Goal: Task Accomplishment & Management: Use online tool/utility

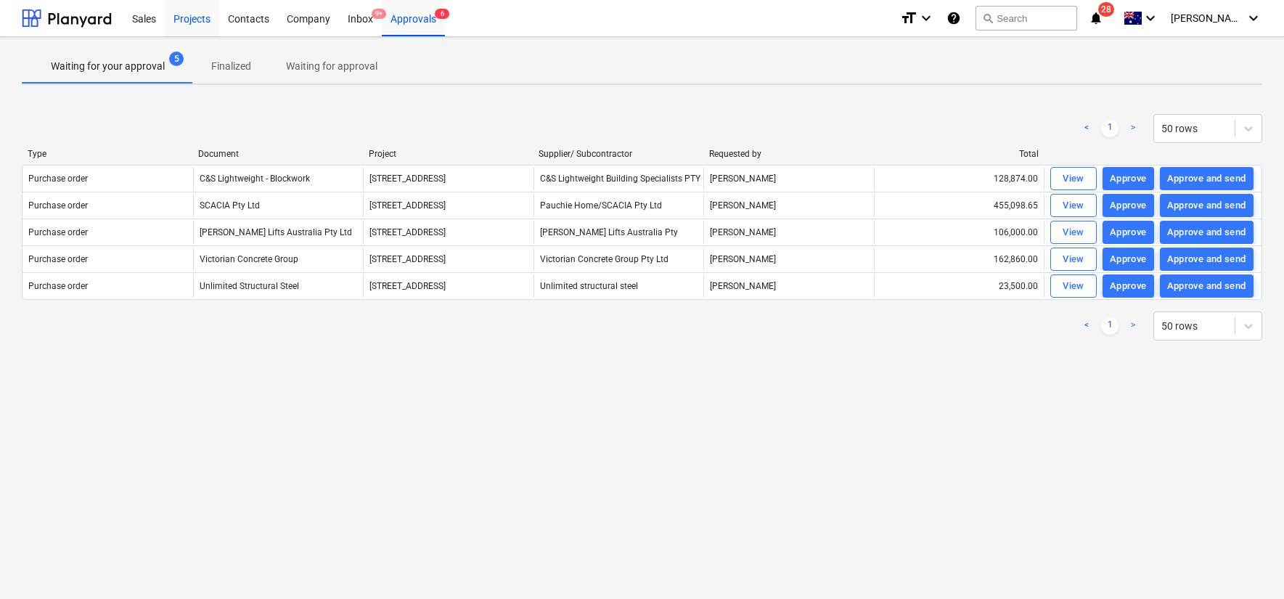
click at [195, 19] on div "Projects" at bounding box center [192, 17] width 54 height 37
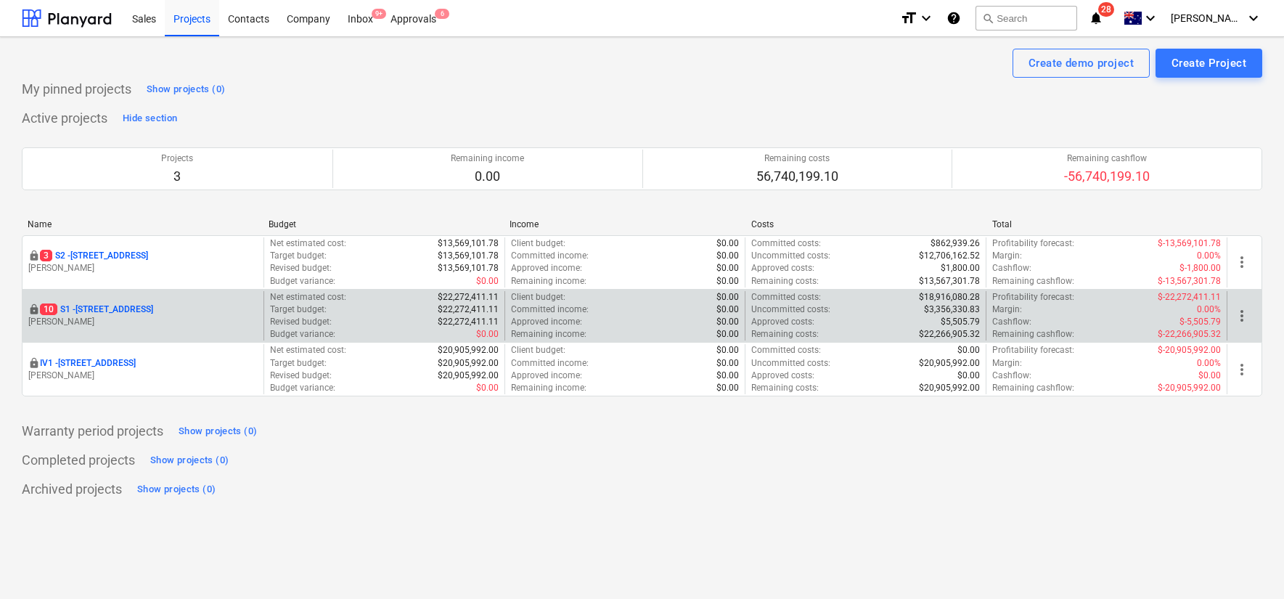
click at [134, 300] on div "locked [STREET_ADDRESS] Lebon" at bounding box center [143, 316] width 241 height 50
click at [128, 308] on p "[STREET_ADDRESS]" at bounding box center [96, 309] width 113 height 12
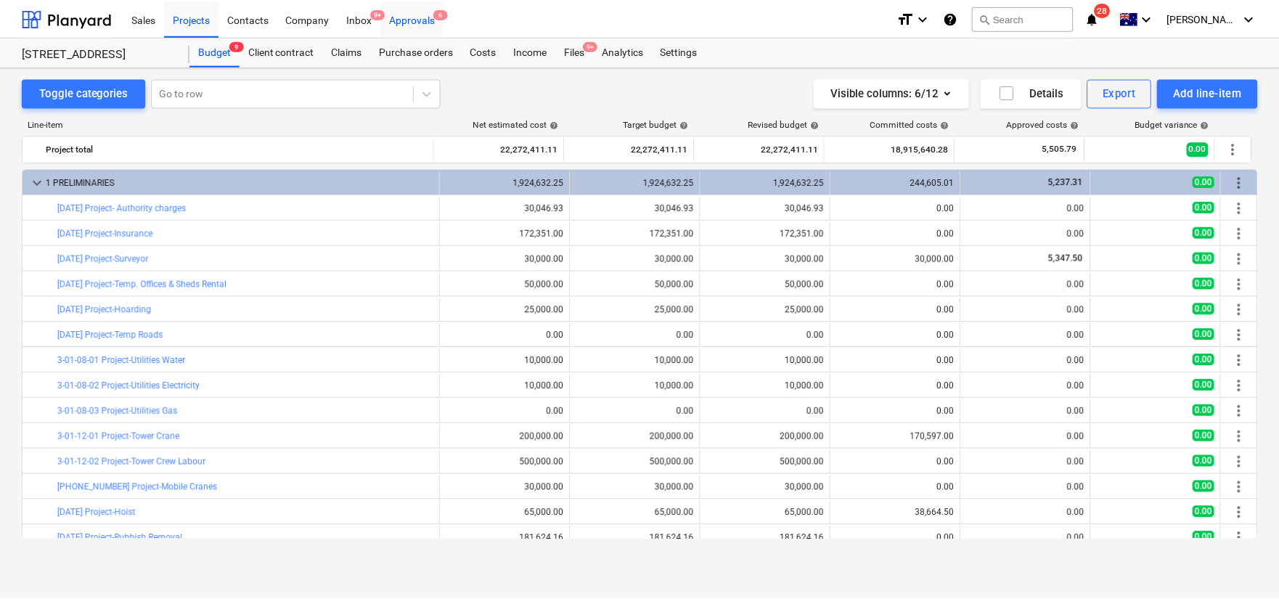
scroll to position [400, 0]
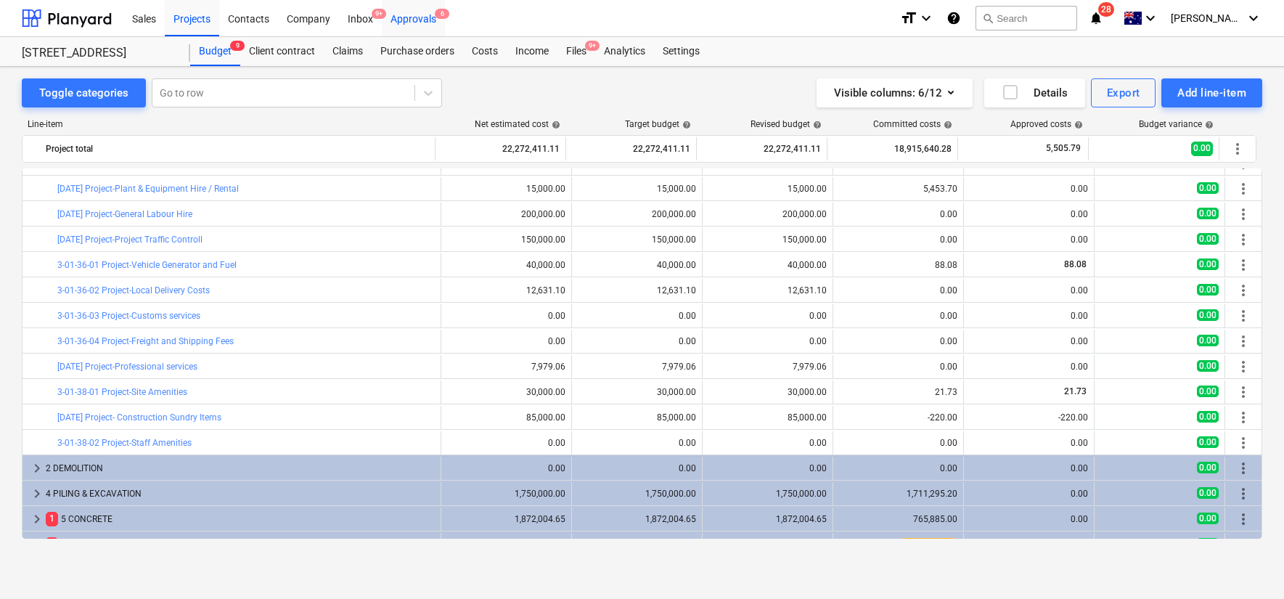
click at [415, 21] on div "Approvals 6" at bounding box center [413, 17] width 63 height 37
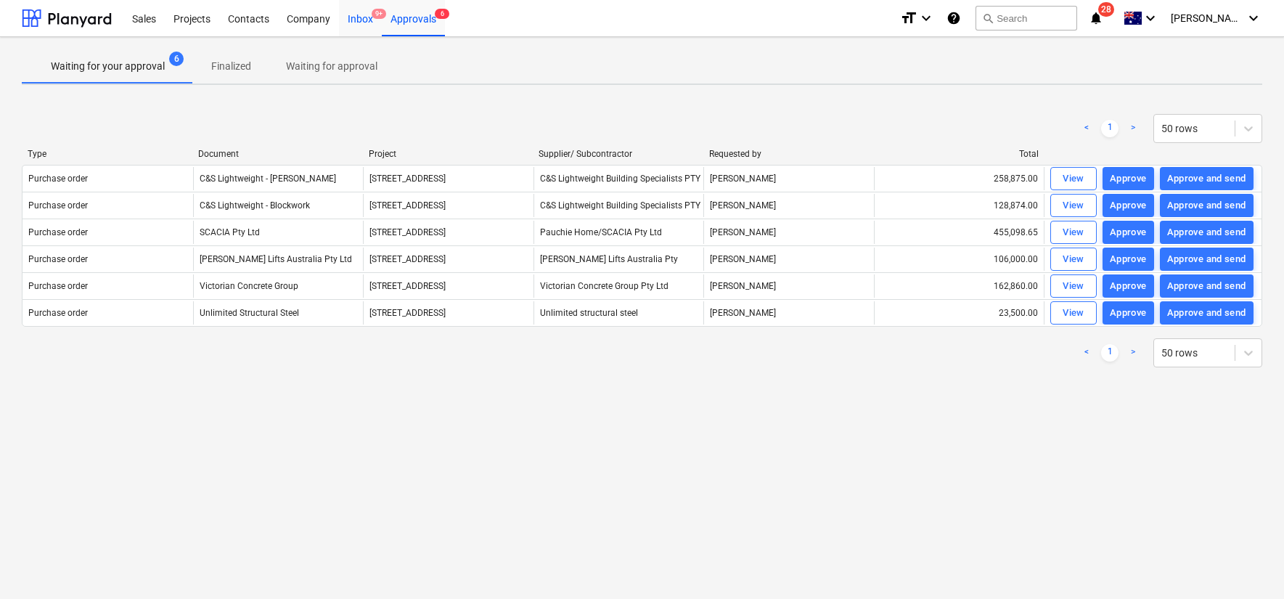
click at [360, 23] on div "Inbox 9+" at bounding box center [360, 17] width 43 height 37
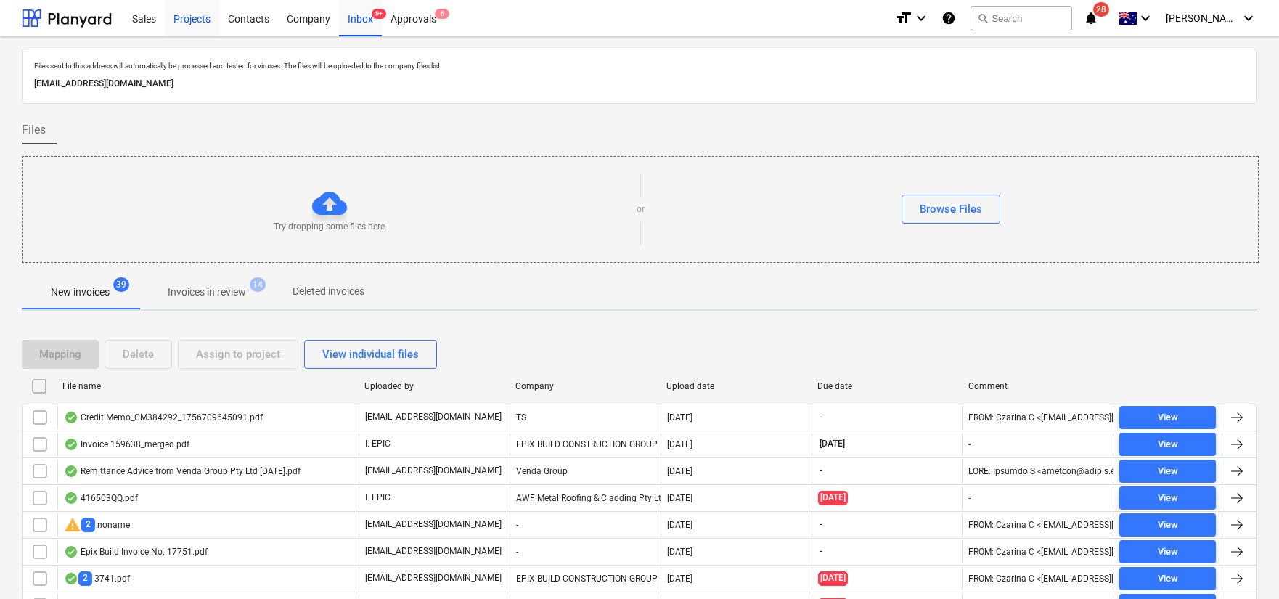
click at [193, 15] on div "Projects" at bounding box center [192, 17] width 54 height 37
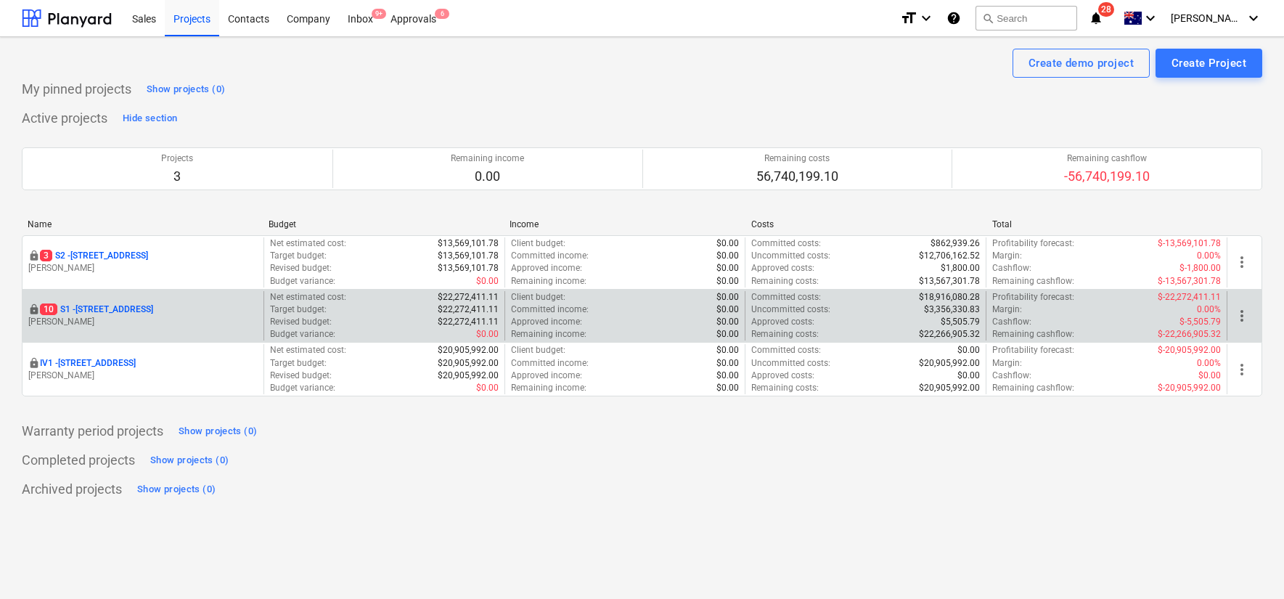
click at [119, 311] on p "[STREET_ADDRESS]" at bounding box center [96, 309] width 113 height 12
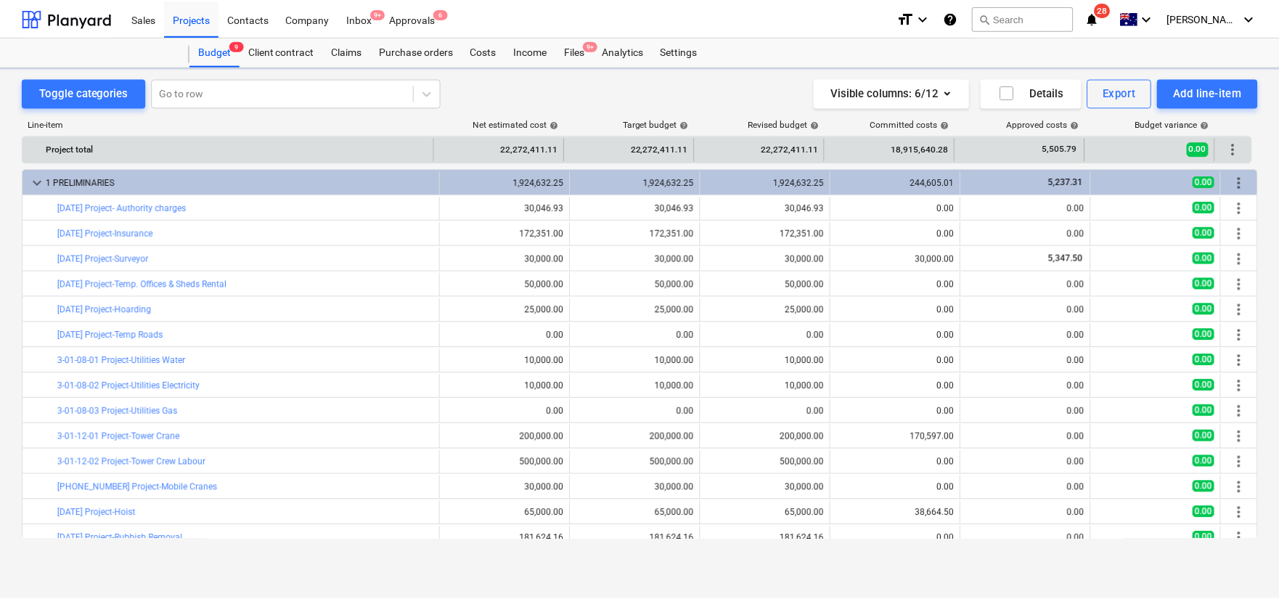
scroll to position [400, 0]
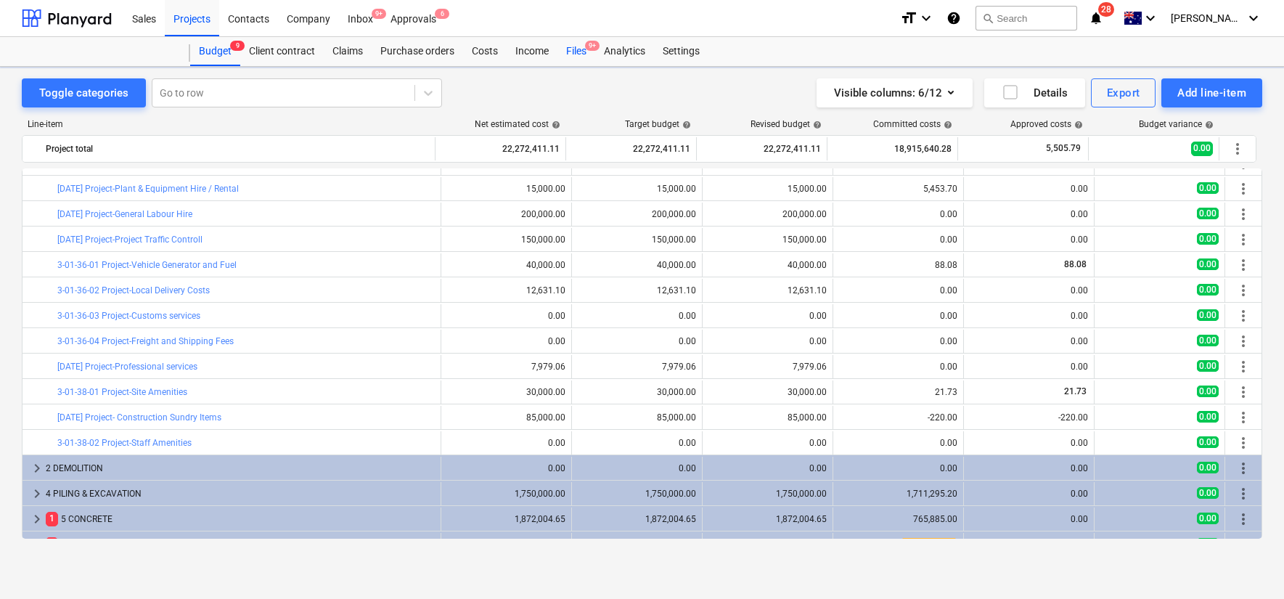
click at [588, 55] on div "Files 9+" at bounding box center [577, 51] width 38 height 29
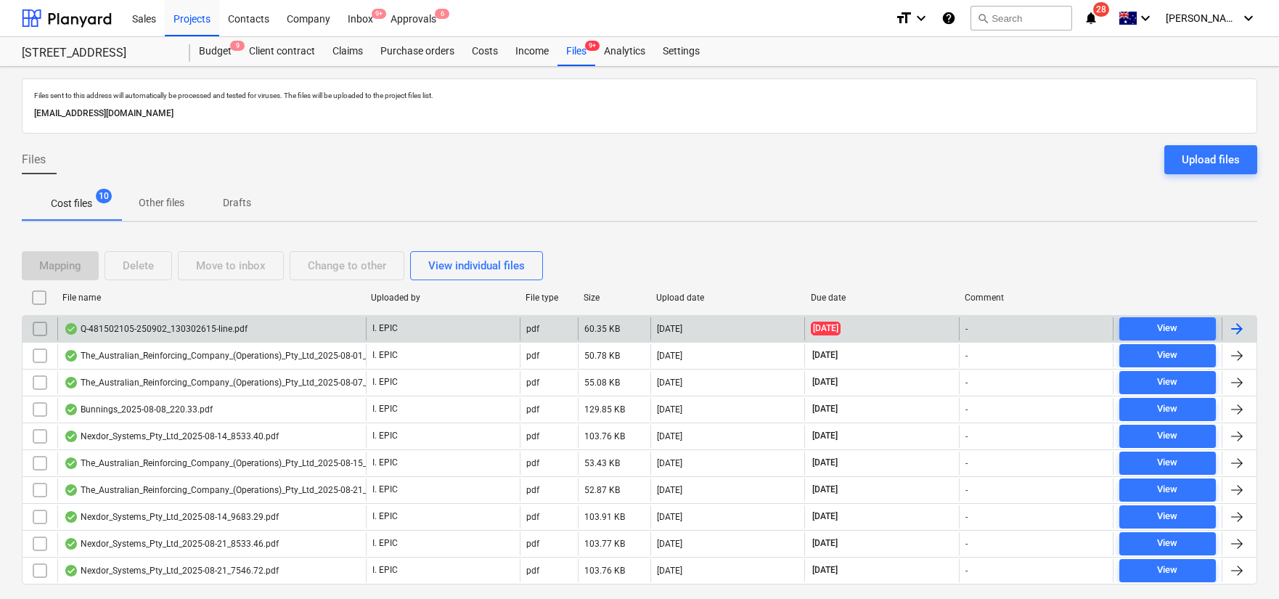
click at [476, 329] on div "I. EPIC" at bounding box center [443, 328] width 154 height 23
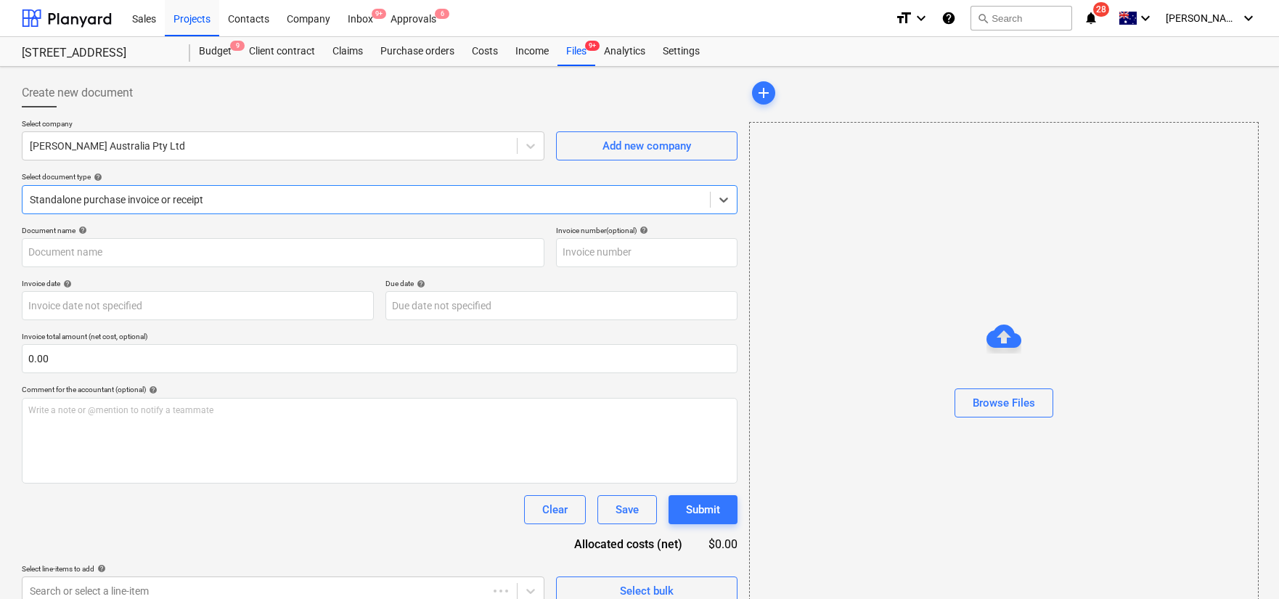
type input "481502105"
type input "[DATE]"
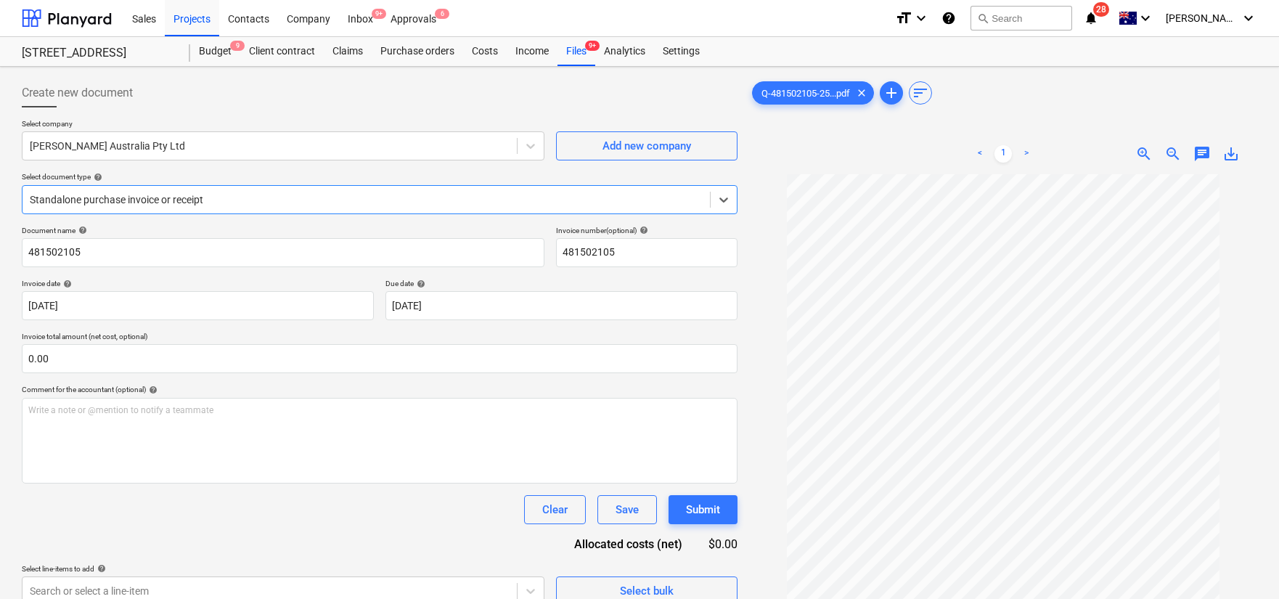
click at [346, 196] on div at bounding box center [366, 199] width 673 height 15
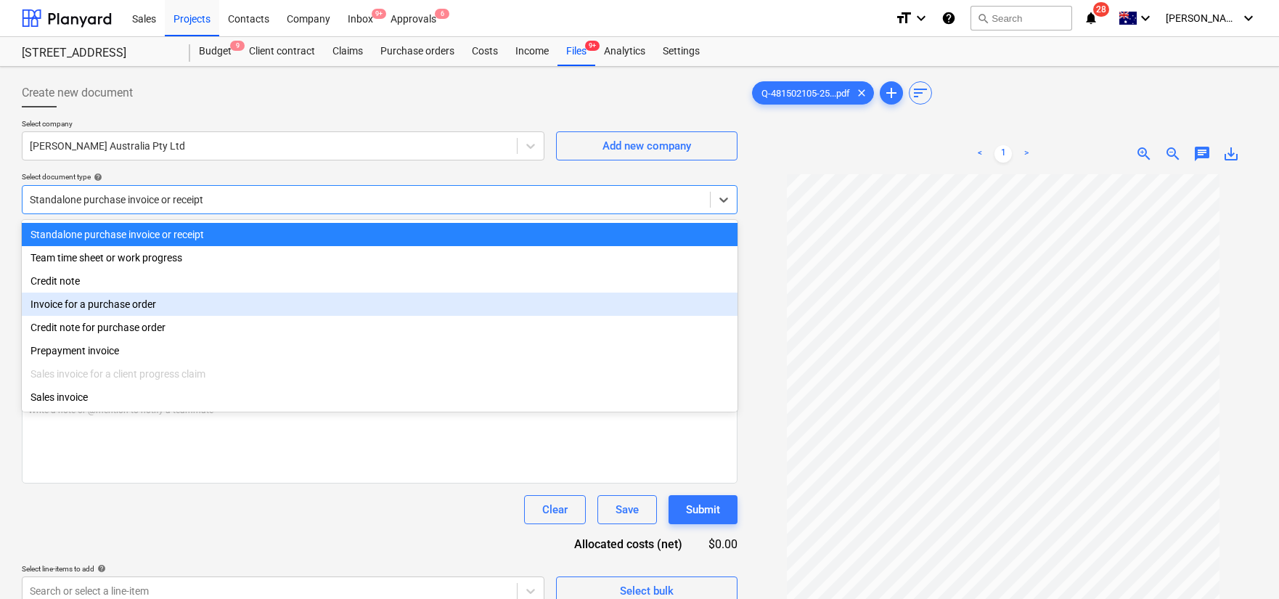
click at [394, 308] on div "Invoice for a purchase order" at bounding box center [380, 304] width 716 height 23
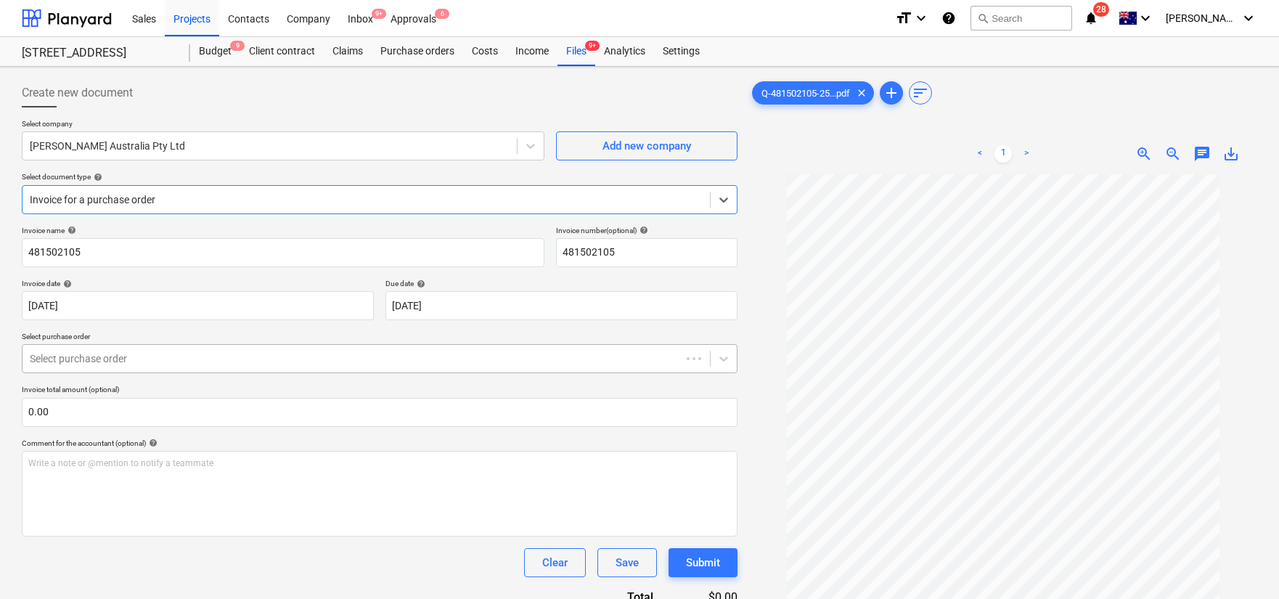
click at [301, 365] on div at bounding box center [352, 358] width 644 height 15
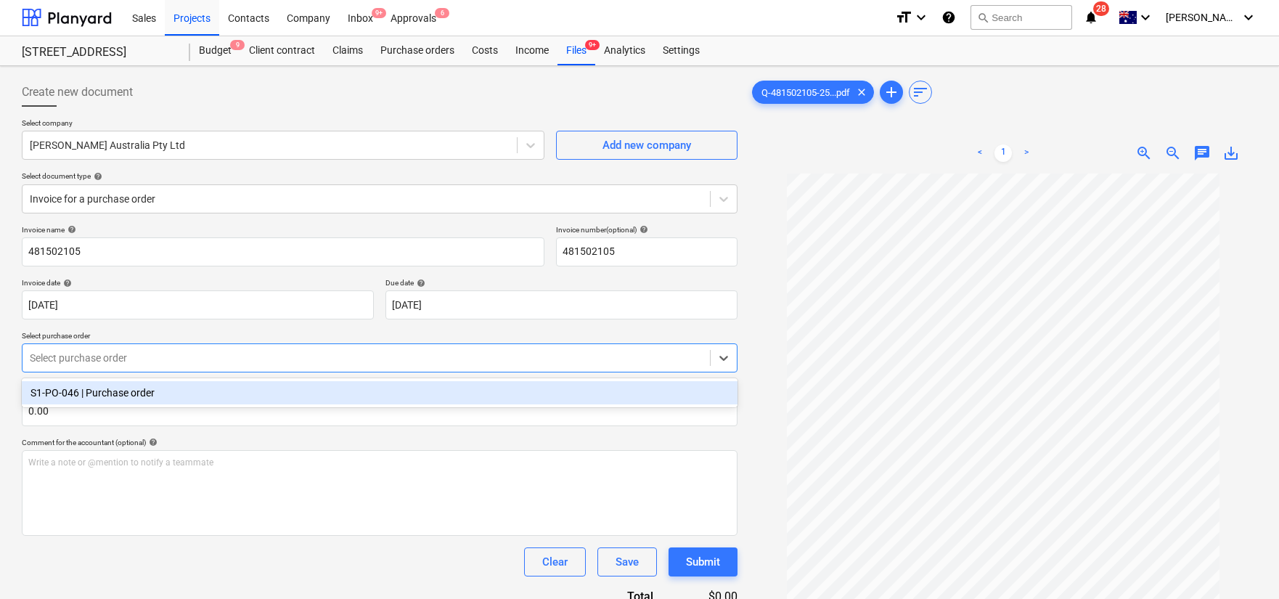
click at [341, 398] on div "S1-PO-046 | Purchase order" at bounding box center [380, 392] width 716 height 23
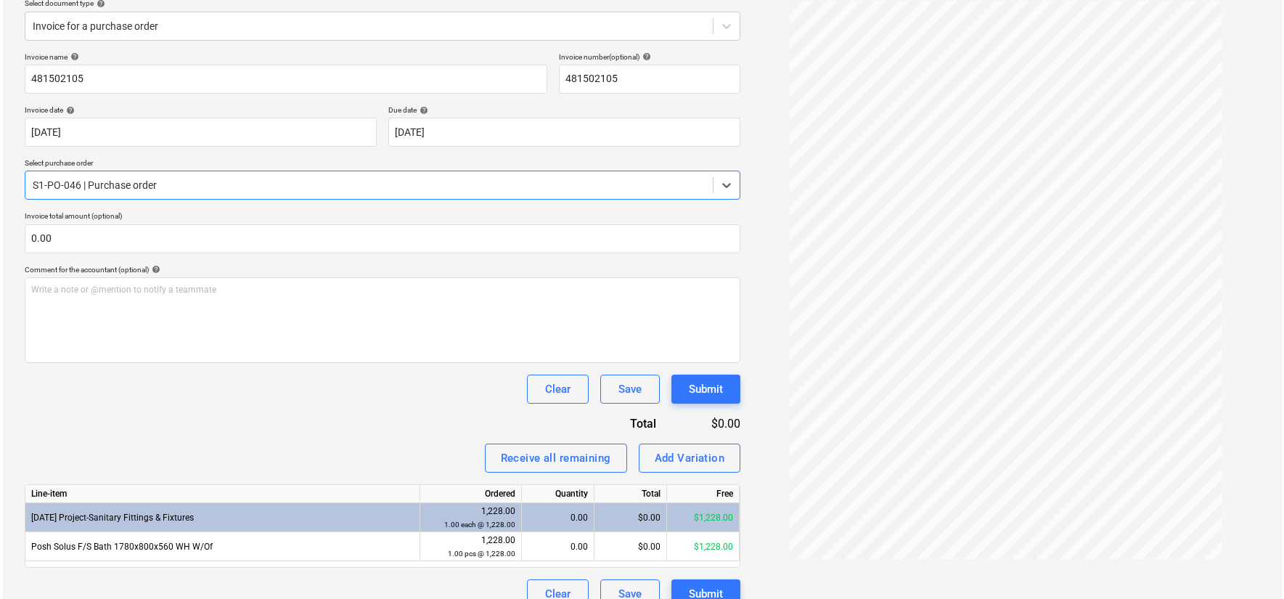
scroll to position [195, 0]
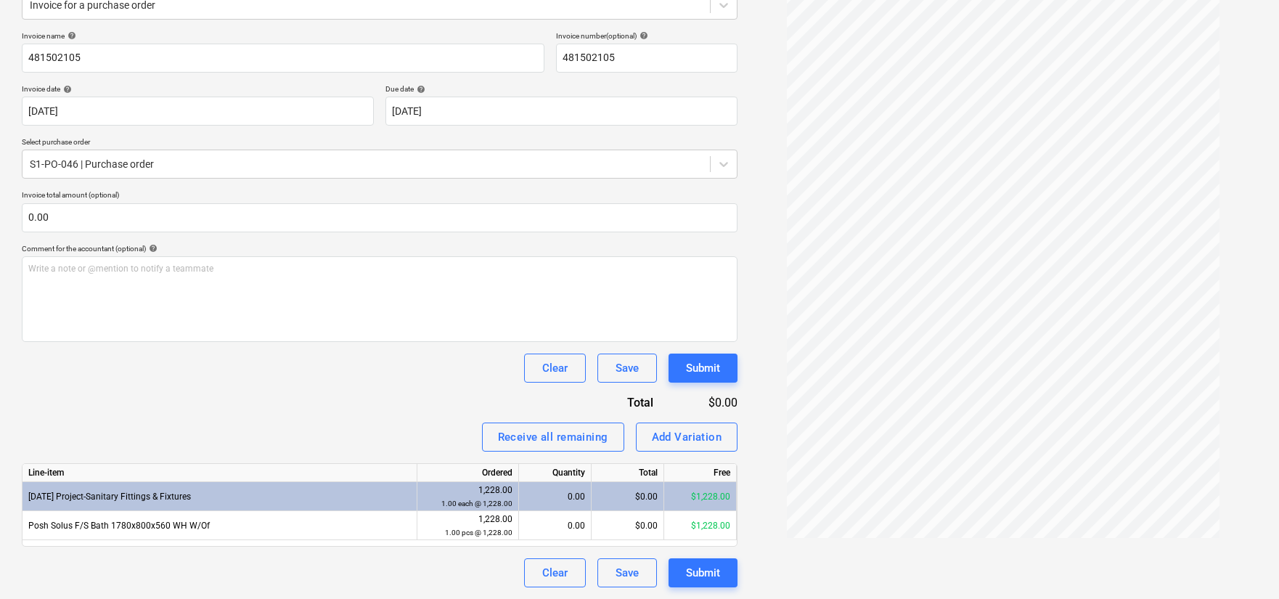
click at [554, 505] on div "0.00" at bounding box center [555, 496] width 60 height 29
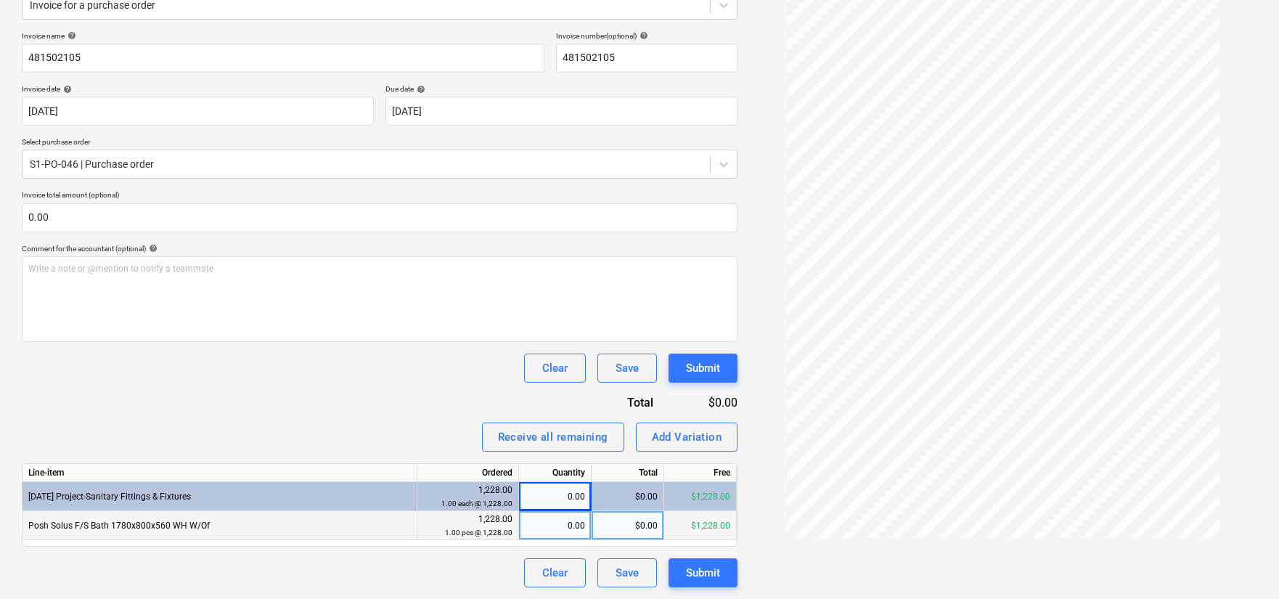
click at [566, 527] on div "0.00" at bounding box center [555, 525] width 60 height 29
type input "1"
click at [720, 577] on div "Submit" at bounding box center [703, 572] width 34 height 19
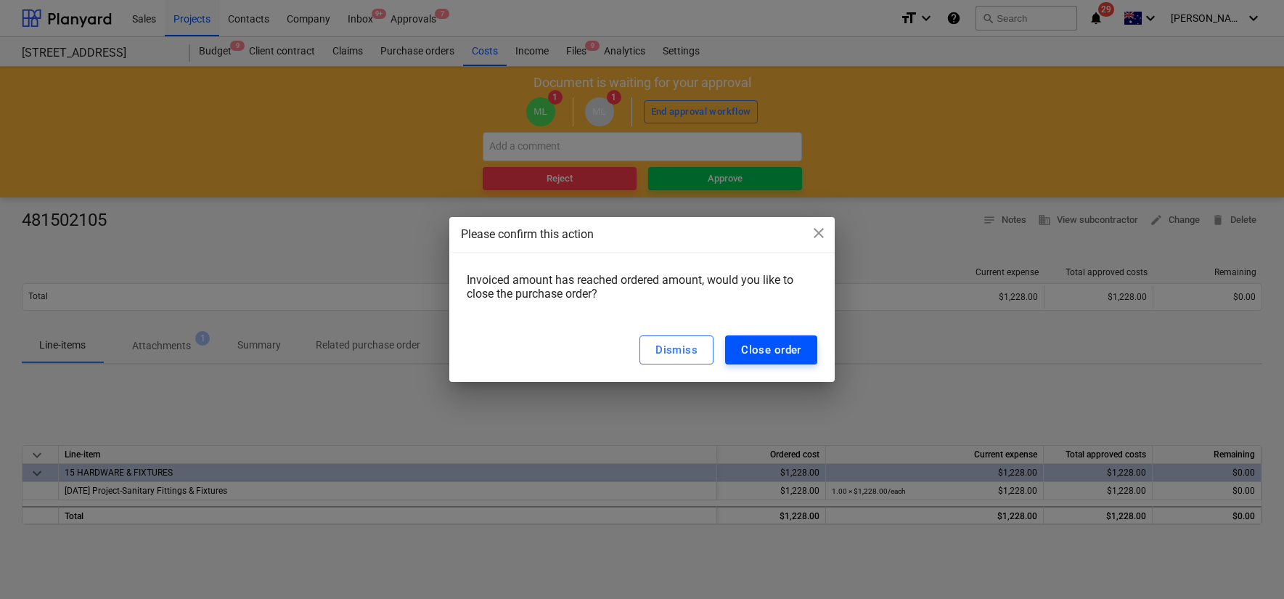
click at [770, 351] on div "Close order" at bounding box center [771, 350] width 60 height 19
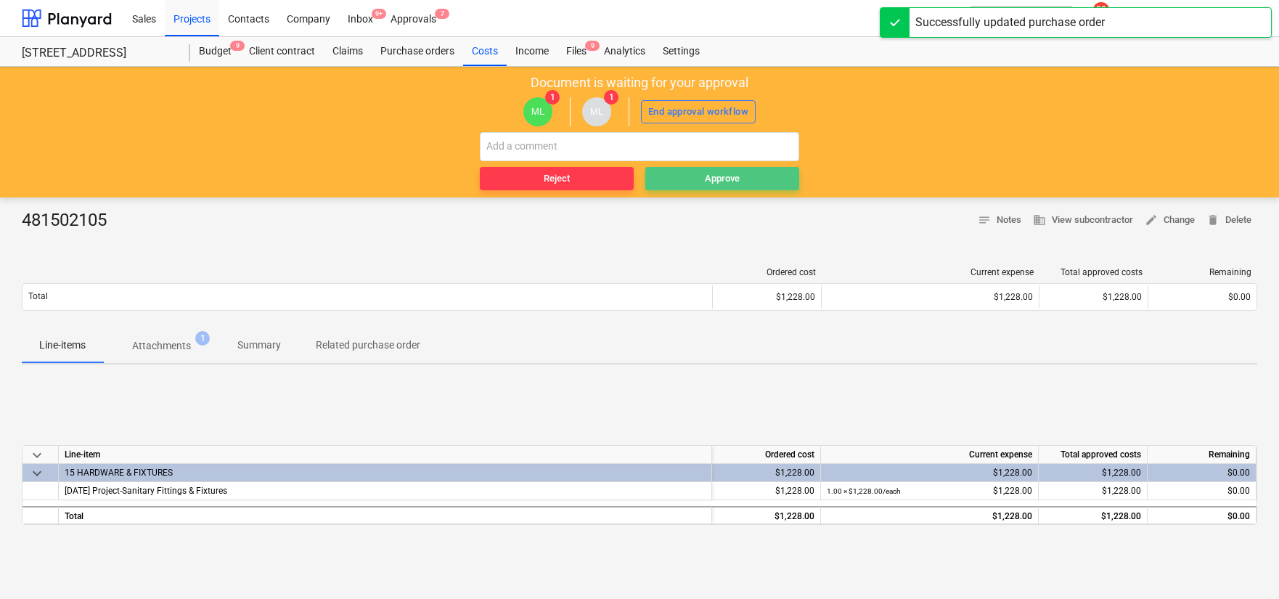
click at [725, 189] on button "Approve" at bounding box center [722, 178] width 154 height 23
